Goal: Task Accomplishment & Management: Use online tool/utility

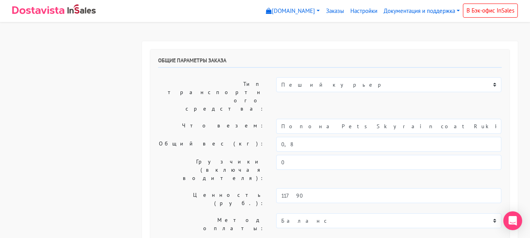
select select "16:30"
select select "17:30"
select select "16:30"
select select "18:00"
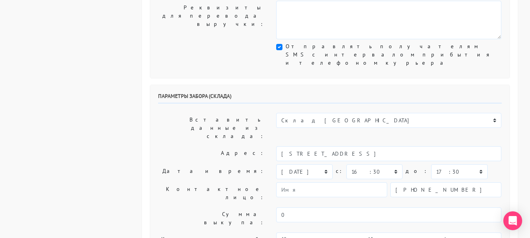
scroll to position [275, 0]
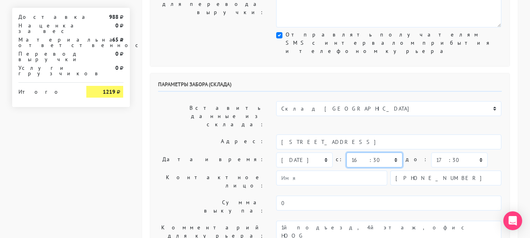
click at [365, 153] on select "00:00 00:30 01:00 01:30 02:00 02:30 03:00 03:30 04:00 04:30 05:00 05:30 06:00 0…" at bounding box center [375, 160] width 56 height 15
select select "14:00"
click at [347, 153] on select "00:00 00:30 01:00 01:30 02:00 02:30 03:00 03:30 04:00 04:30 05:00 05:30 06:00 0…" at bounding box center [375, 160] width 56 height 15
click at [451, 153] on select "00:00 00:30 01:00 01:30 02:00 02:30 03:00 03:30 04:00 04:30 05:00 05:30 06:00 0…" at bounding box center [459, 160] width 56 height 15
select select "15:00"
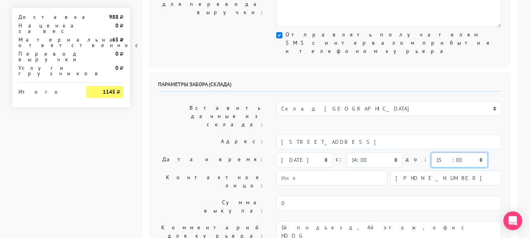
click at [431, 153] on select "00:00 00:30 01:00 01:30 02:00 02:30 03:00 03:30 04:00 04:30 05:00 05:30 06:00 0…" at bounding box center [459, 160] width 56 height 15
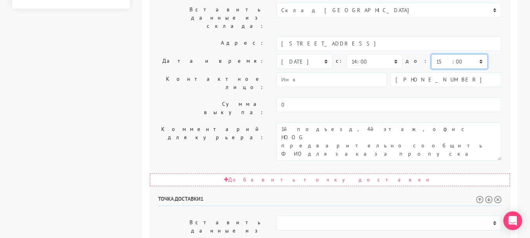
scroll to position [432, 0]
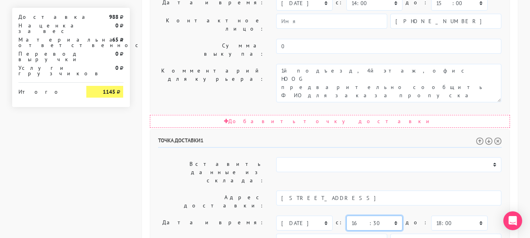
click at [361, 216] on select "00:00 00:30 01:00 01:30 02:00 02:30 03:00 03:30 04:00 04:30 05:00 05:30 06:00 0…" at bounding box center [375, 223] width 56 height 15
select select "14:00"
click at [347, 216] on select "00:00 00:30 01:00 01:30 02:00 02:30 03:00 03:30 04:00 04:30 05:00 05:30 06:00 0…" at bounding box center [375, 223] width 56 height 15
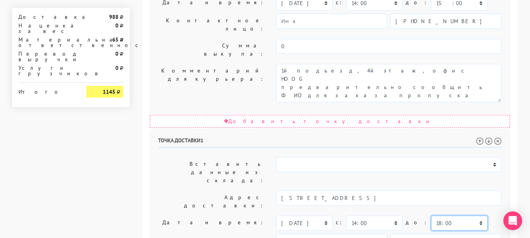
click at [431, 216] on select "00:00 00:30 01:00 01:30 02:00 02:30 03:00 03:30 04:00 04:30 05:00 05:30 06:00 0…" at bounding box center [459, 223] width 56 height 15
select select "16:00"
click at [431, 216] on select "00:00 00:30 01:00 01:30 02:00 02:30 03:00 03:30 04:00 04:30 05:00 05:30 06:00 0…" at bounding box center [459, 223] width 56 height 15
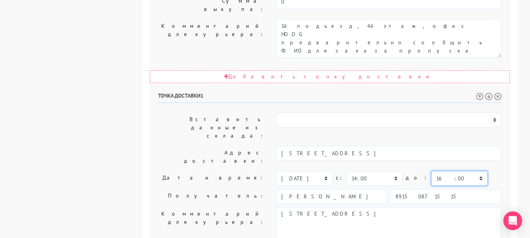
scroll to position [486, 0]
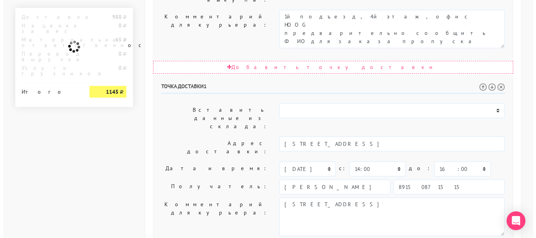
scroll to position [0, 0]
